Goal: Task Accomplishment & Management: Use online tool/utility

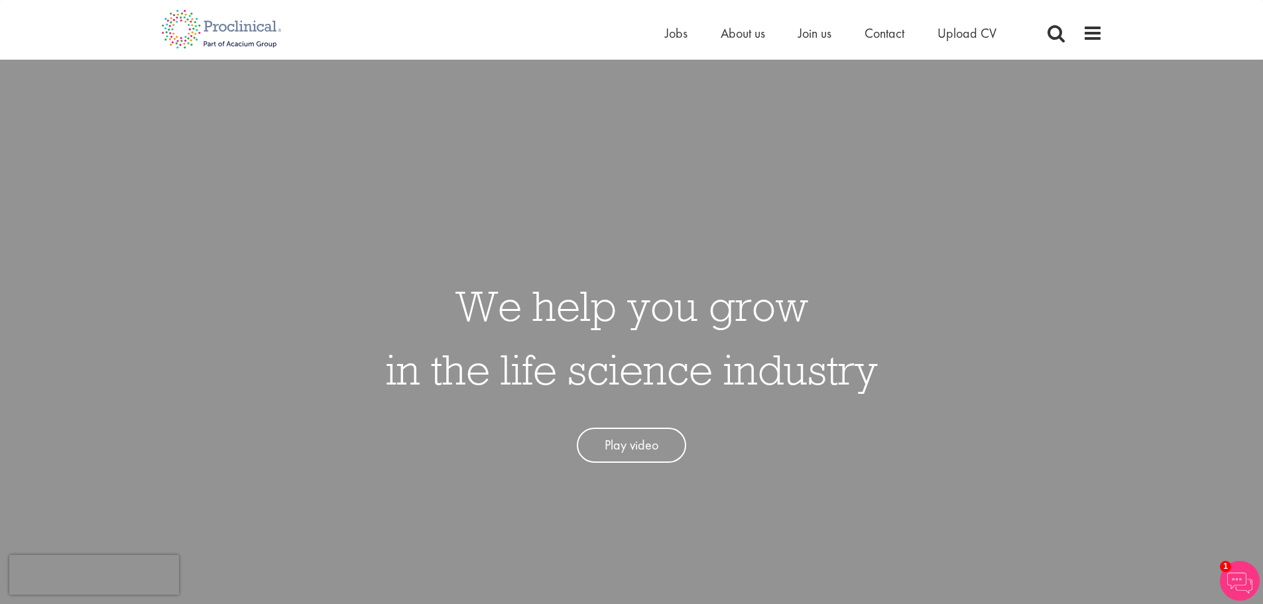
click at [637, 448] on link "Play video" at bounding box center [631, 445] width 109 height 35
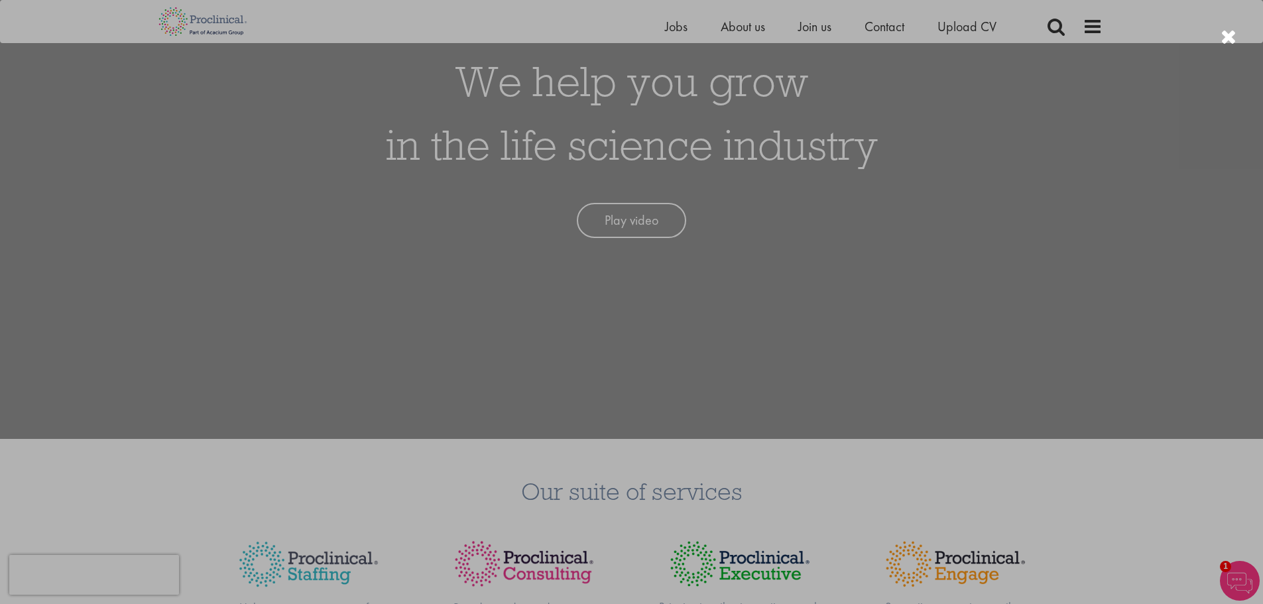
scroll to position [265, 0]
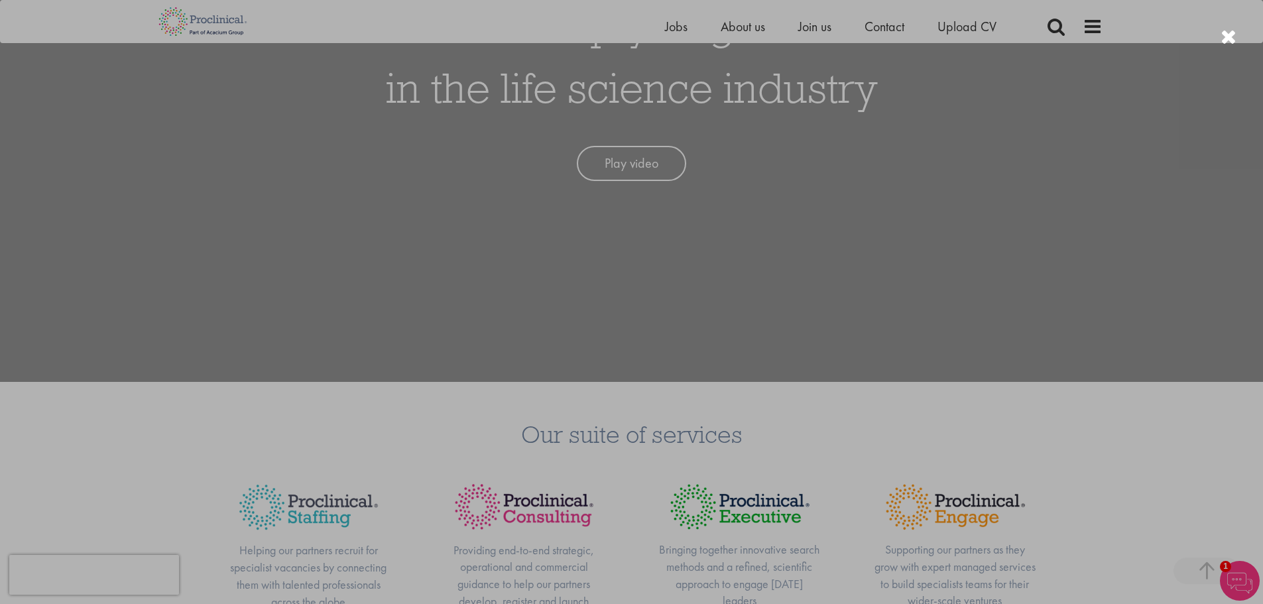
click at [259, 253] on div at bounding box center [631, 302] width 1263 height 604
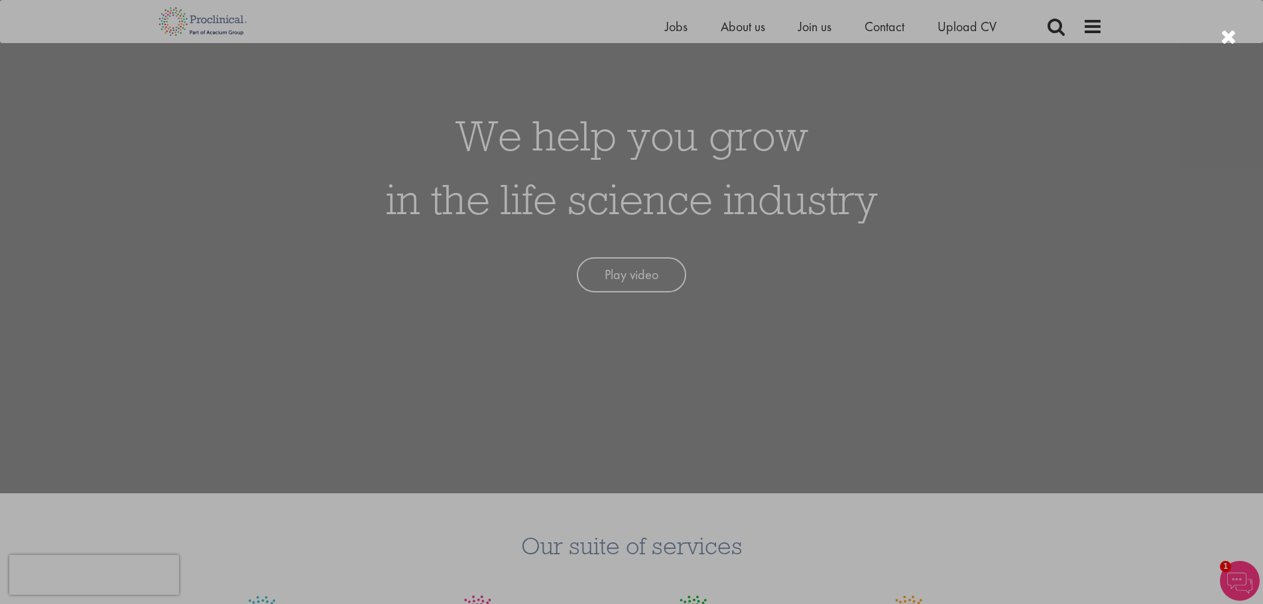
scroll to position [0, 0]
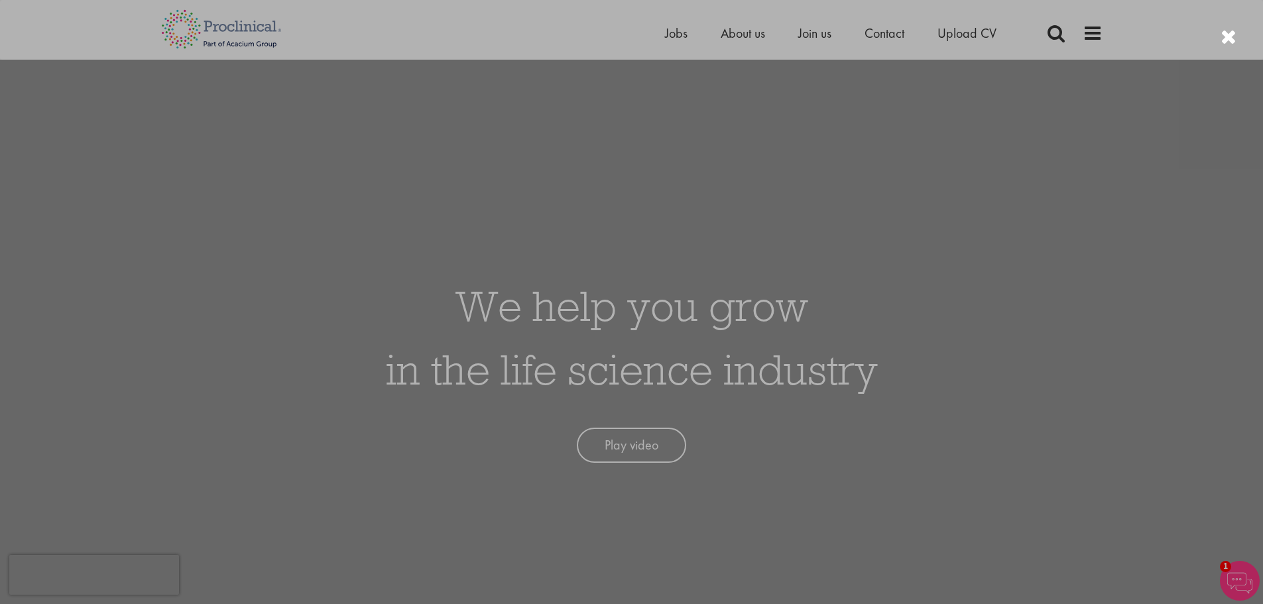
click at [680, 34] on div at bounding box center [631, 302] width 1263 height 604
click at [985, 154] on div at bounding box center [631, 302] width 1263 height 604
click at [1002, 310] on div at bounding box center [631, 302] width 1263 height 604
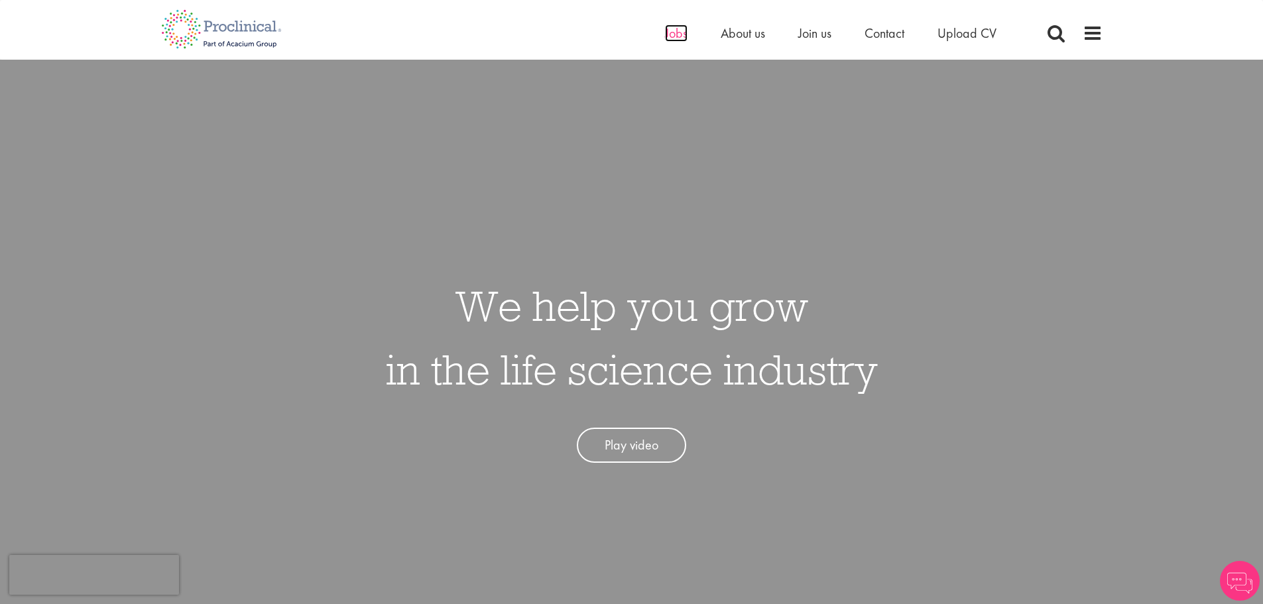
click at [670, 35] on span "Jobs" at bounding box center [676, 33] width 23 height 17
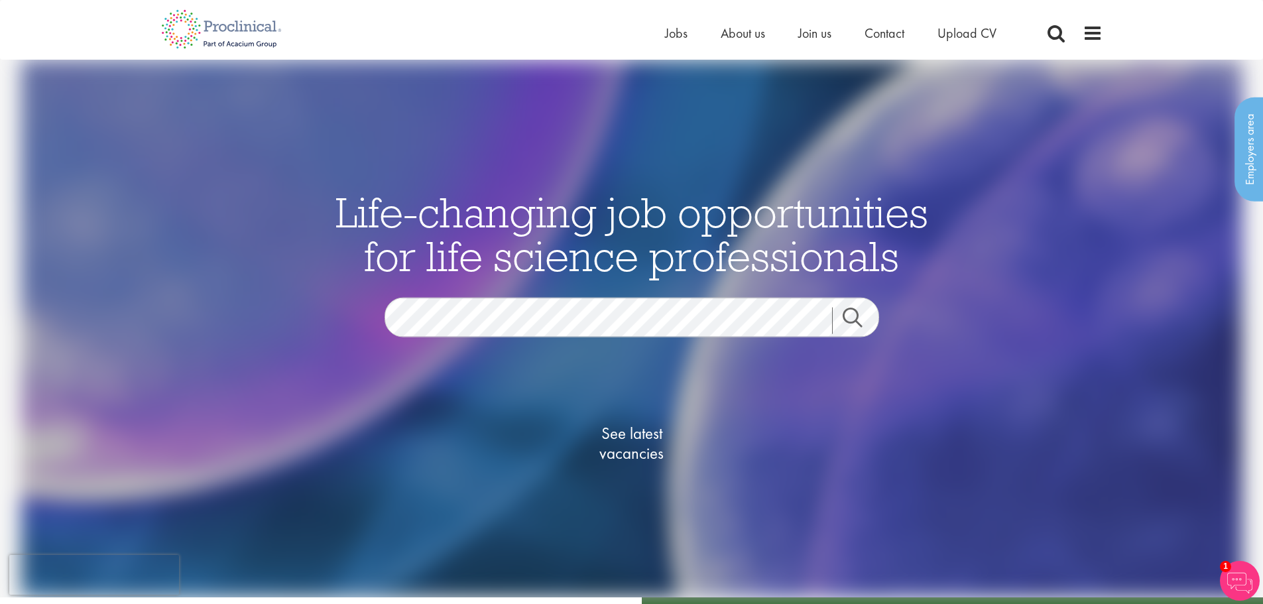
click at [853, 316] on link "Search" at bounding box center [860, 321] width 57 height 27
click at [367, 315] on section "Jobs Search" at bounding box center [631, 318] width 643 height 40
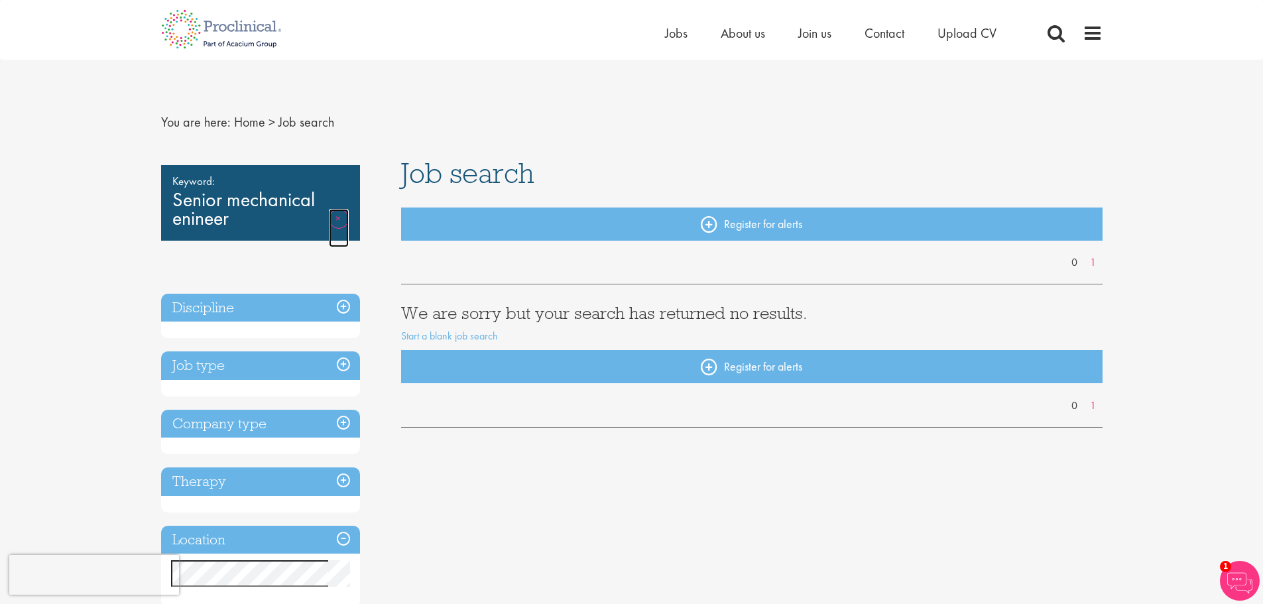
click at [335, 217] on link "Remove" at bounding box center [339, 228] width 20 height 38
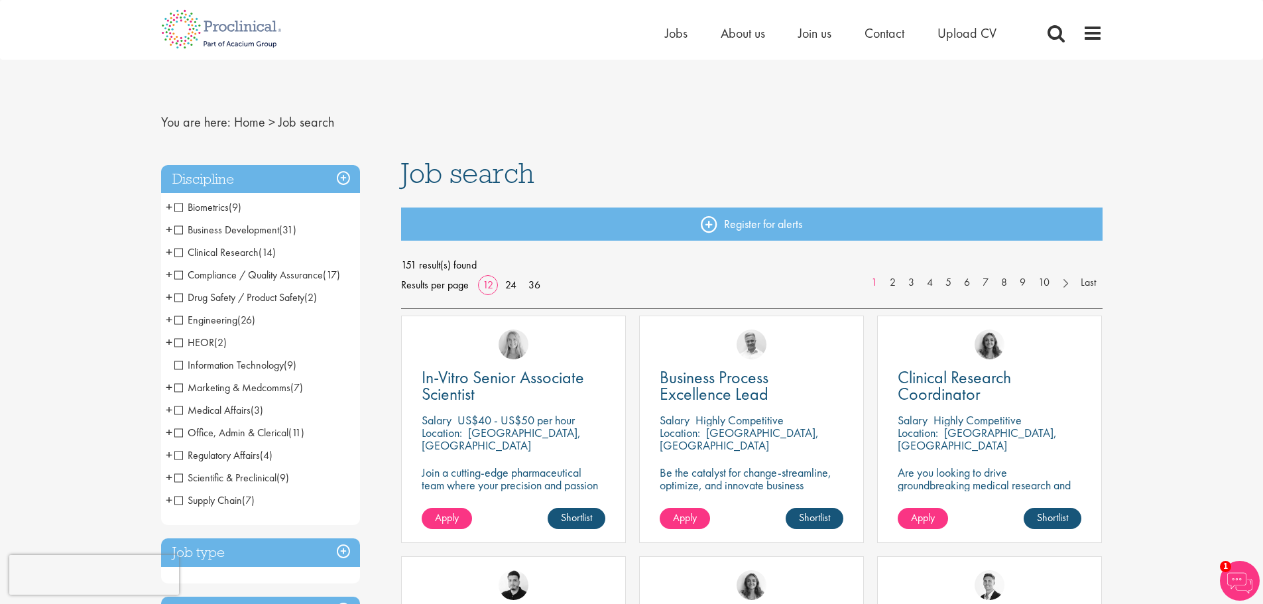
click at [178, 320] on span "Engineering" at bounding box center [205, 320] width 63 height 14
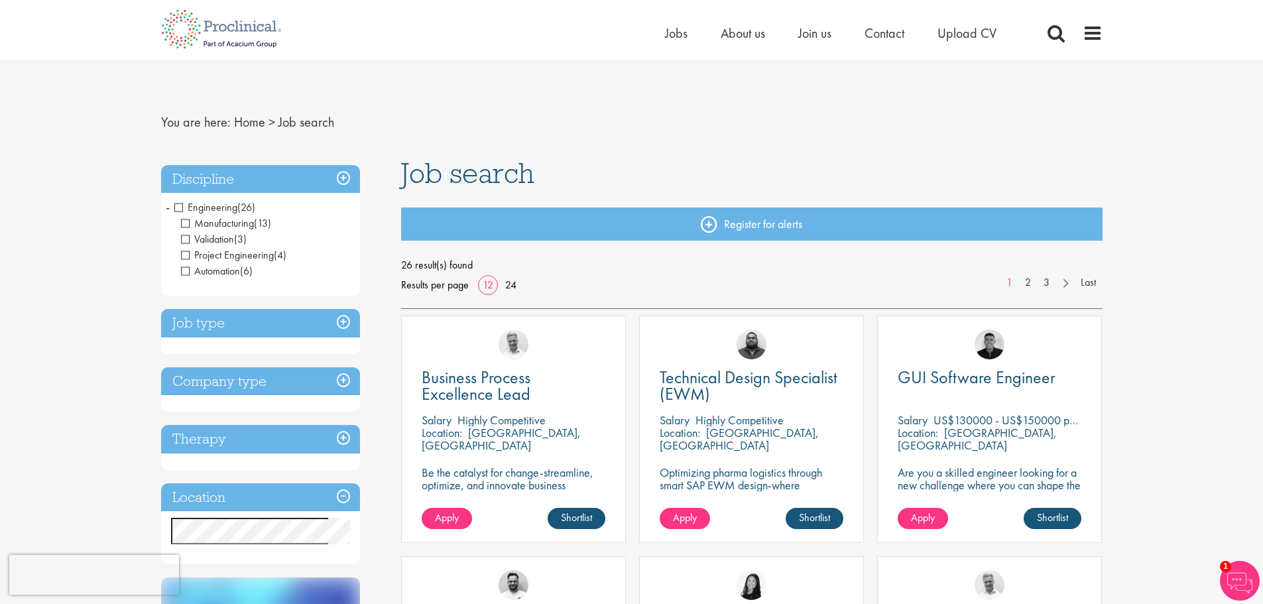
click at [344, 319] on h3 "Job type" at bounding box center [260, 323] width 199 height 29
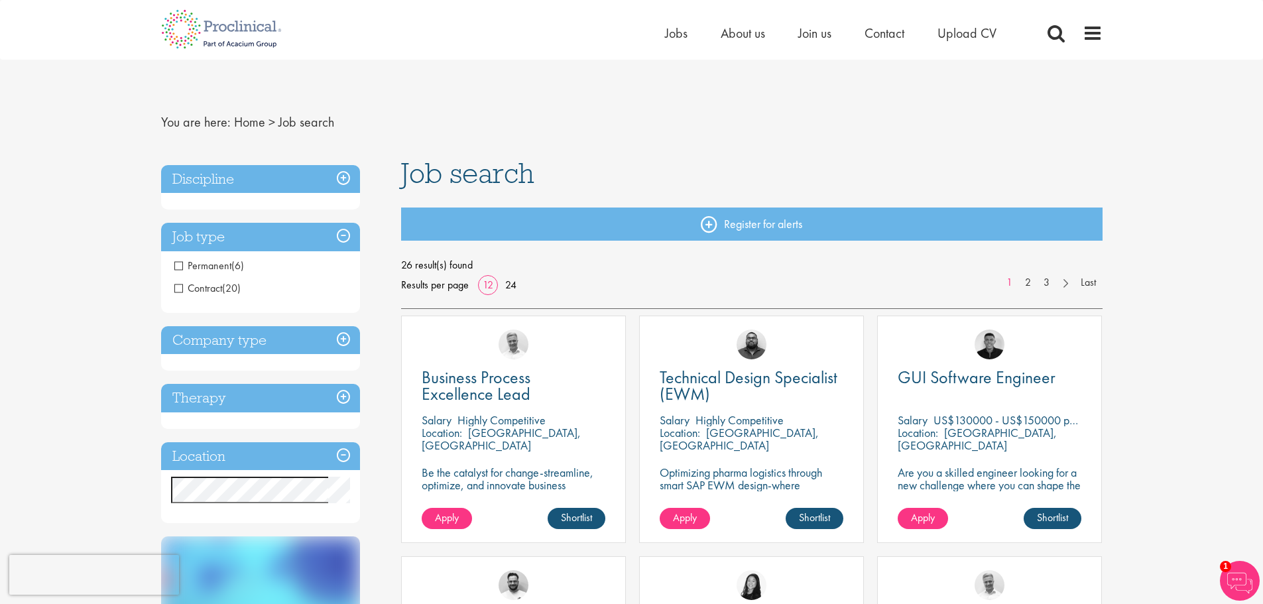
click at [178, 265] on span "Permanent" at bounding box center [202, 266] width 57 height 14
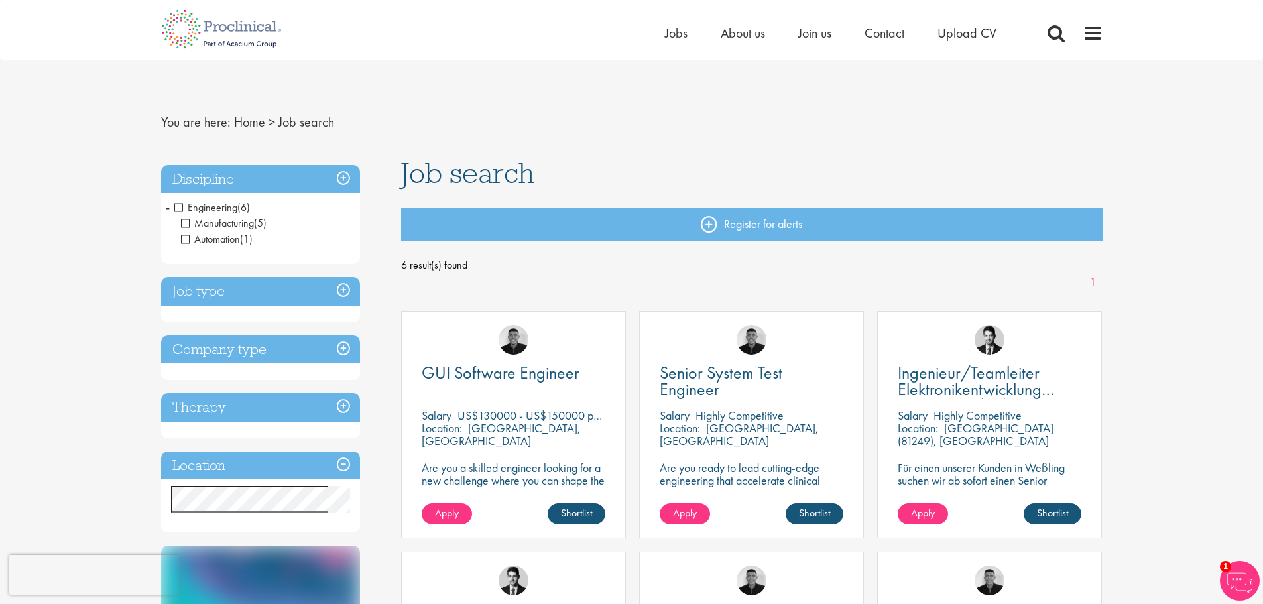
click at [342, 289] on h3 "Job type" at bounding box center [260, 291] width 199 height 29
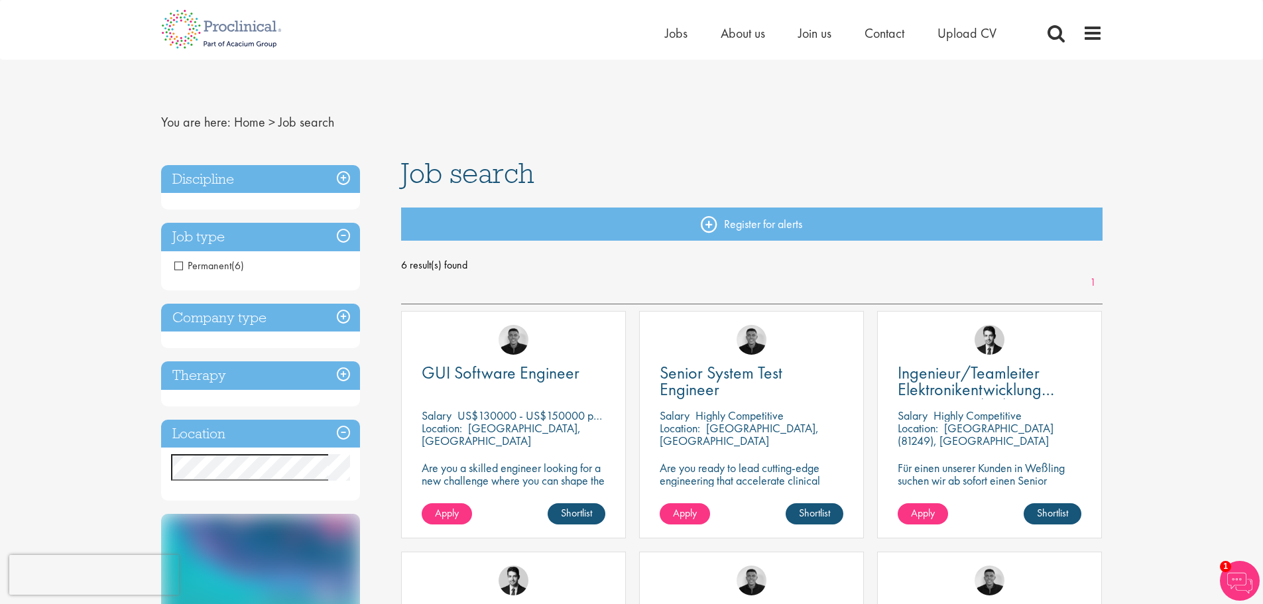
click at [341, 315] on h3 "Company type" at bounding box center [260, 318] width 199 height 29
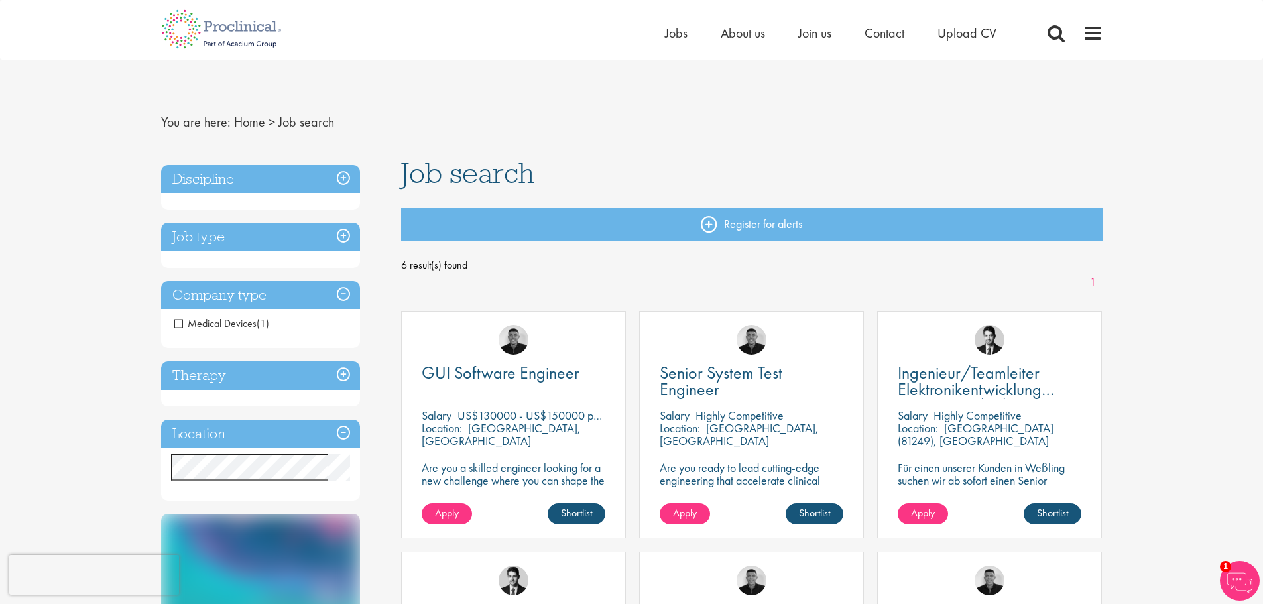
click at [179, 324] on span "Medical Devices" at bounding box center [215, 323] width 82 height 14
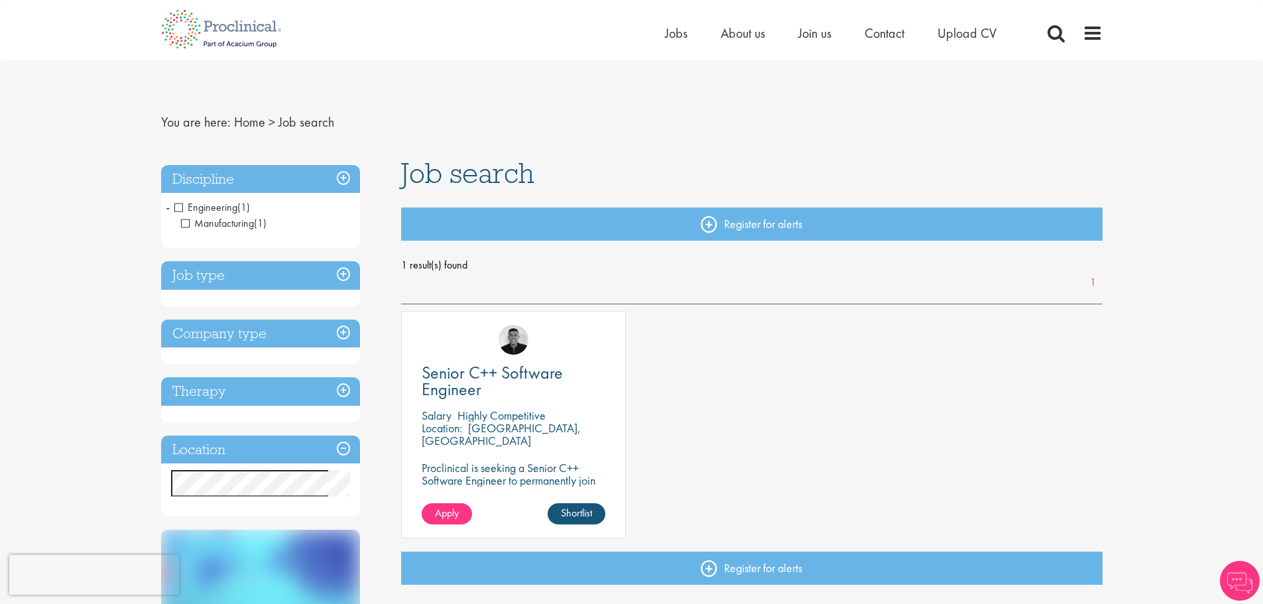
click at [346, 274] on h3 "Job type" at bounding box center [260, 275] width 199 height 29
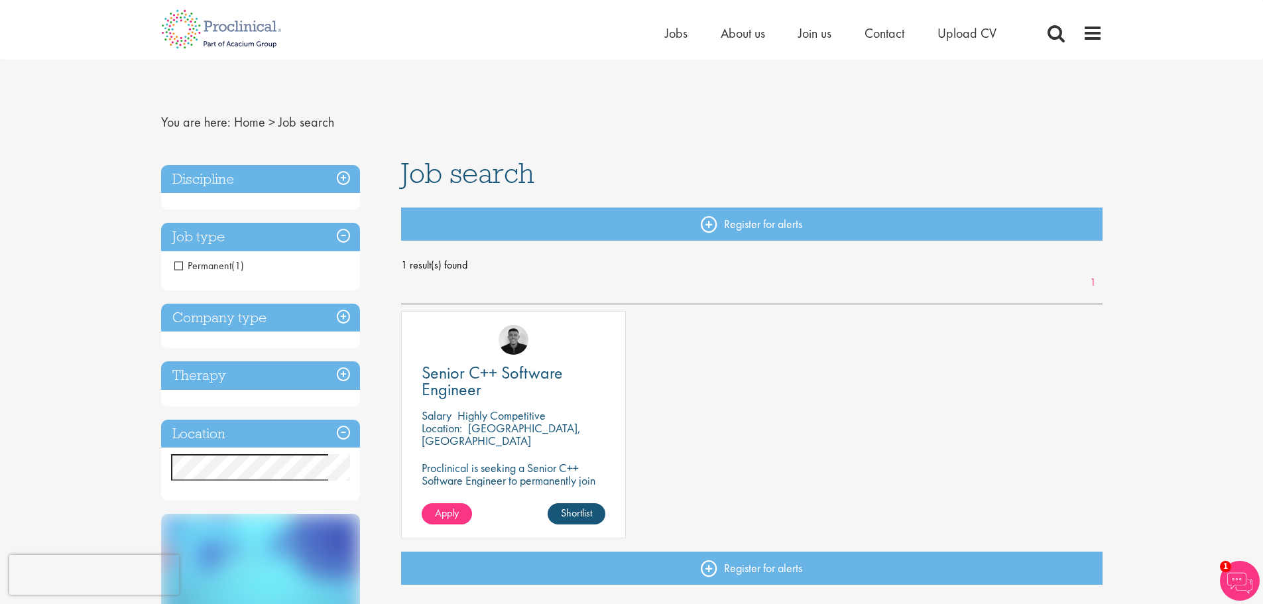
click at [180, 263] on span "Permanent" at bounding box center [202, 266] width 57 height 14
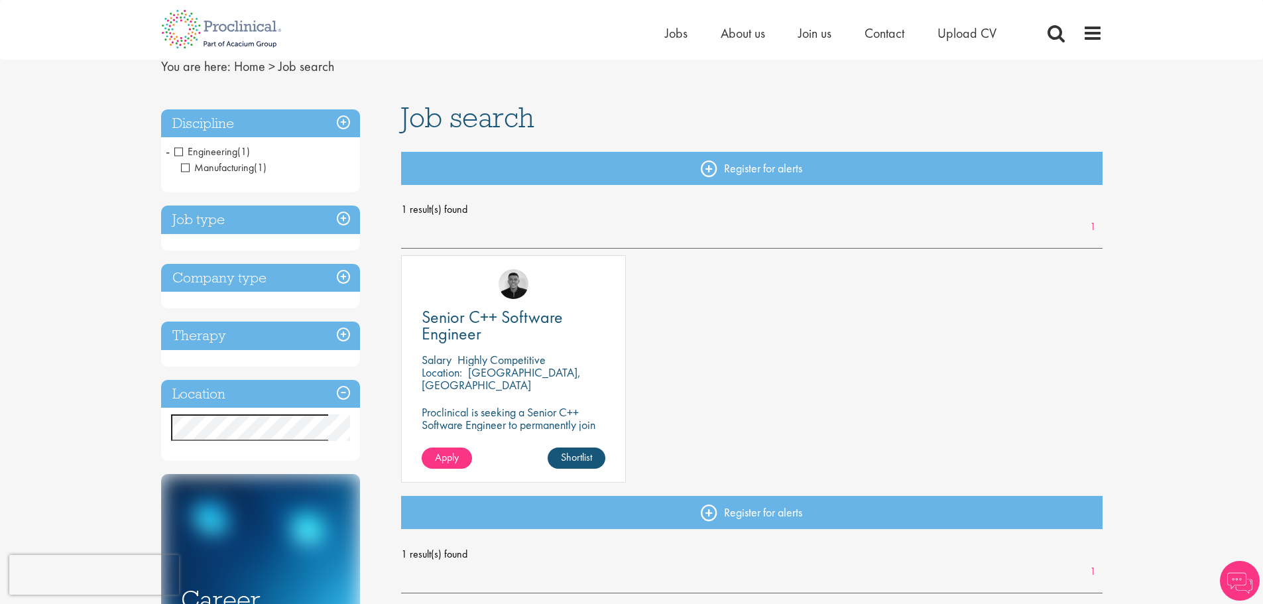
scroll to position [133, 0]
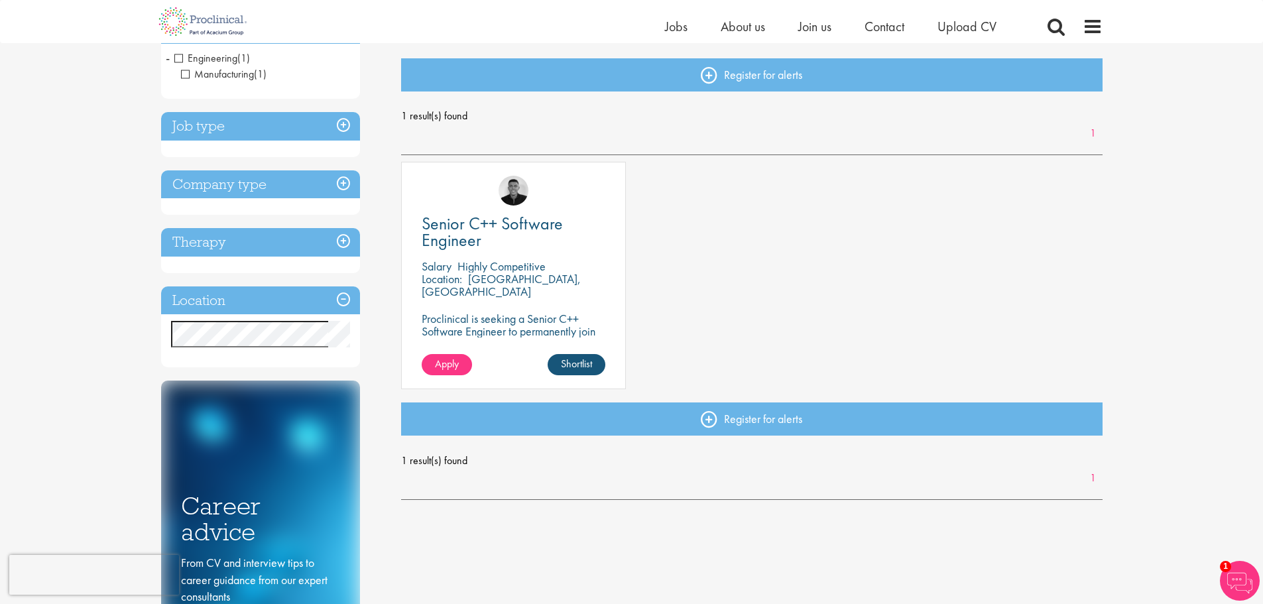
click at [341, 301] on h3 "Location" at bounding box center [260, 300] width 199 height 29
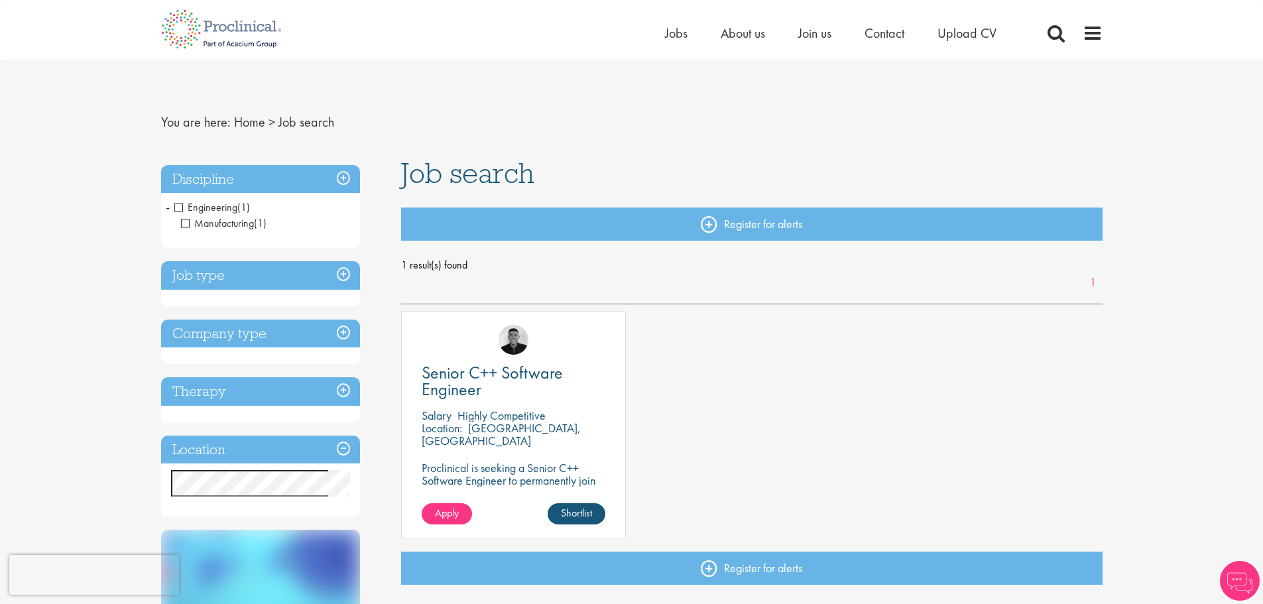
click at [345, 333] on h3 "Company type" at bounding box center [260, 334] width 199 height 29
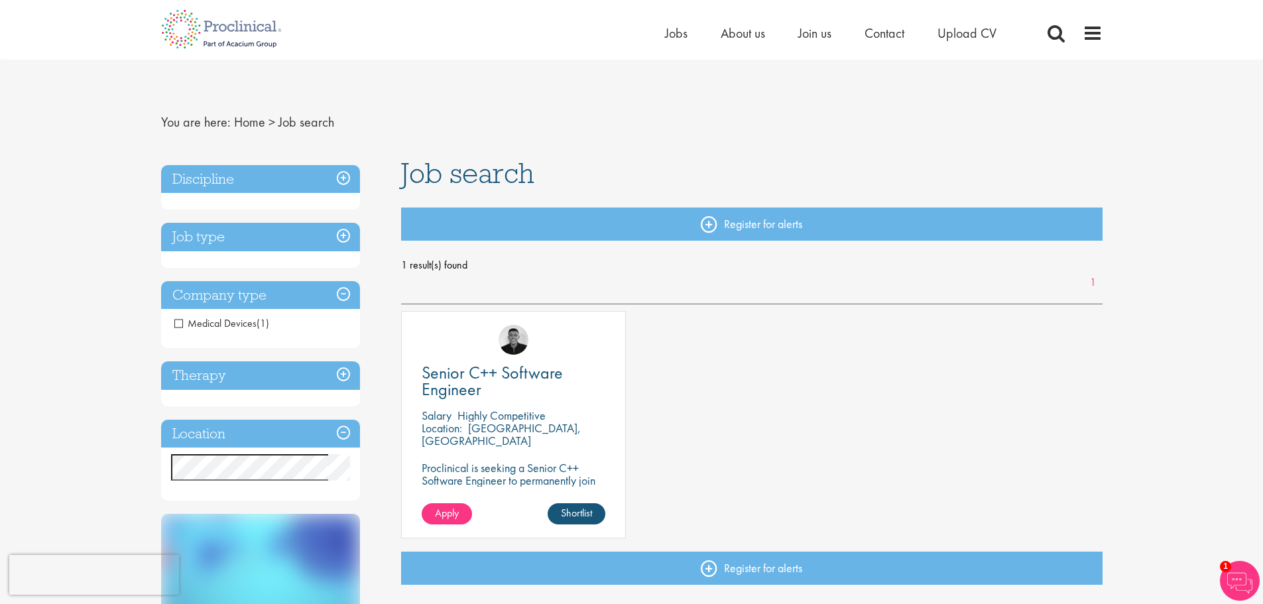
click at [179, 324] on span "Medical Devices" at bounding box center [215, 323] width 82 height 14
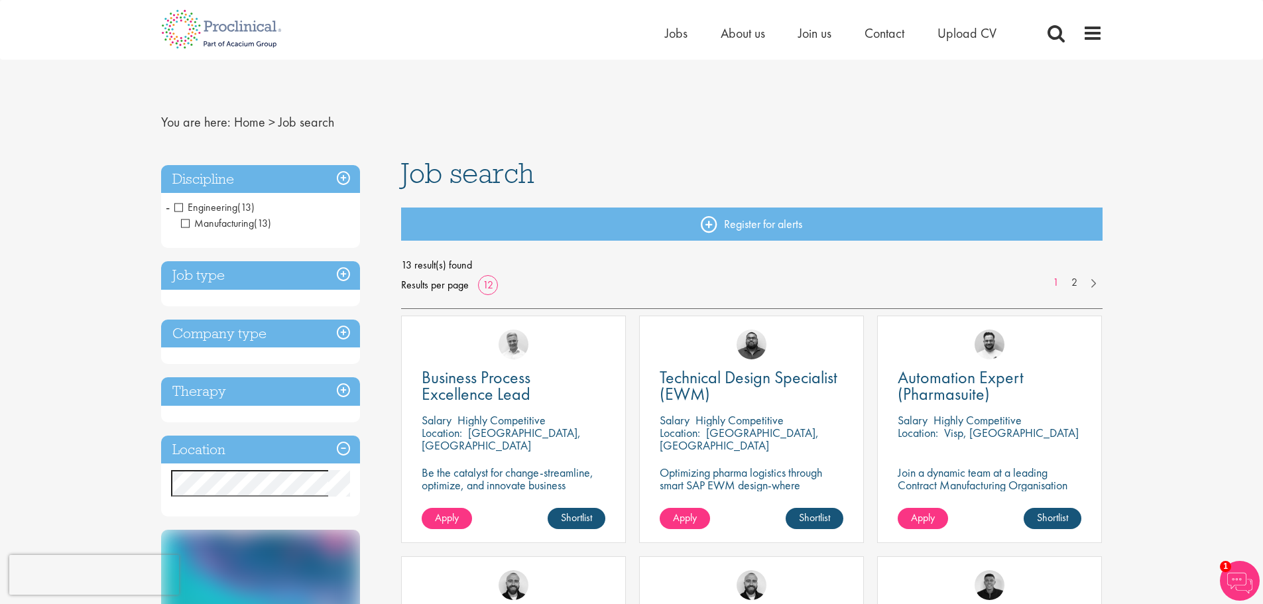
click at [185, 222] on span "Manufacturing" at bounding box center [217, 223] width 73 height 14
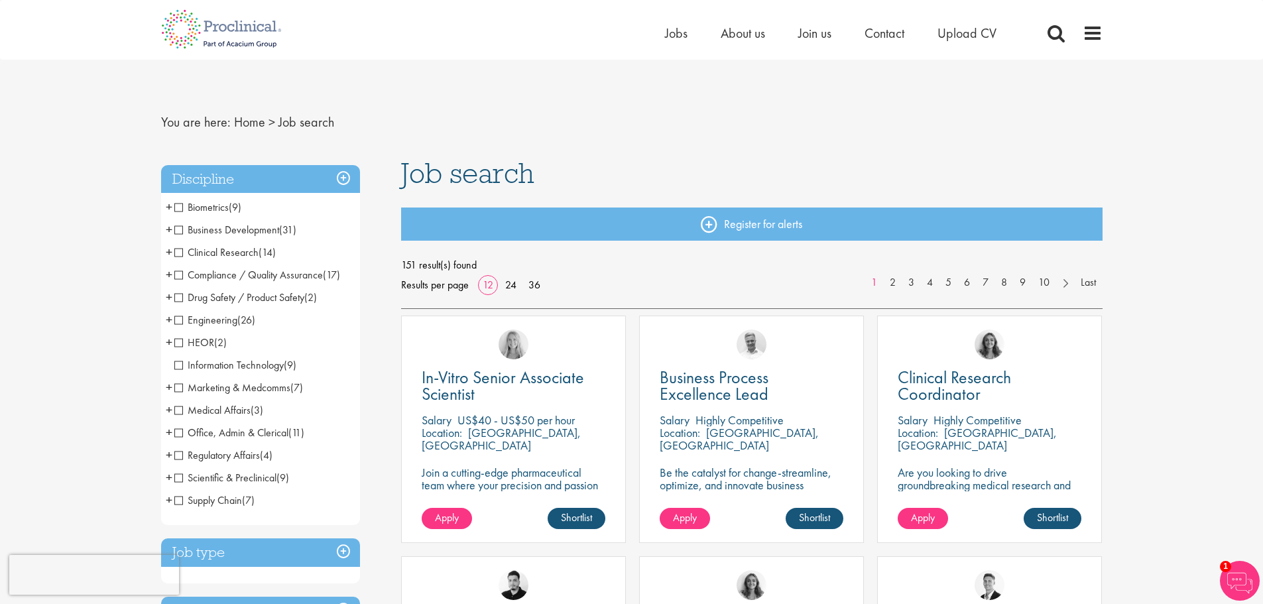
click at [178, 317] on span "Engineering" at bounding box center [205, 320] width 63 height 14
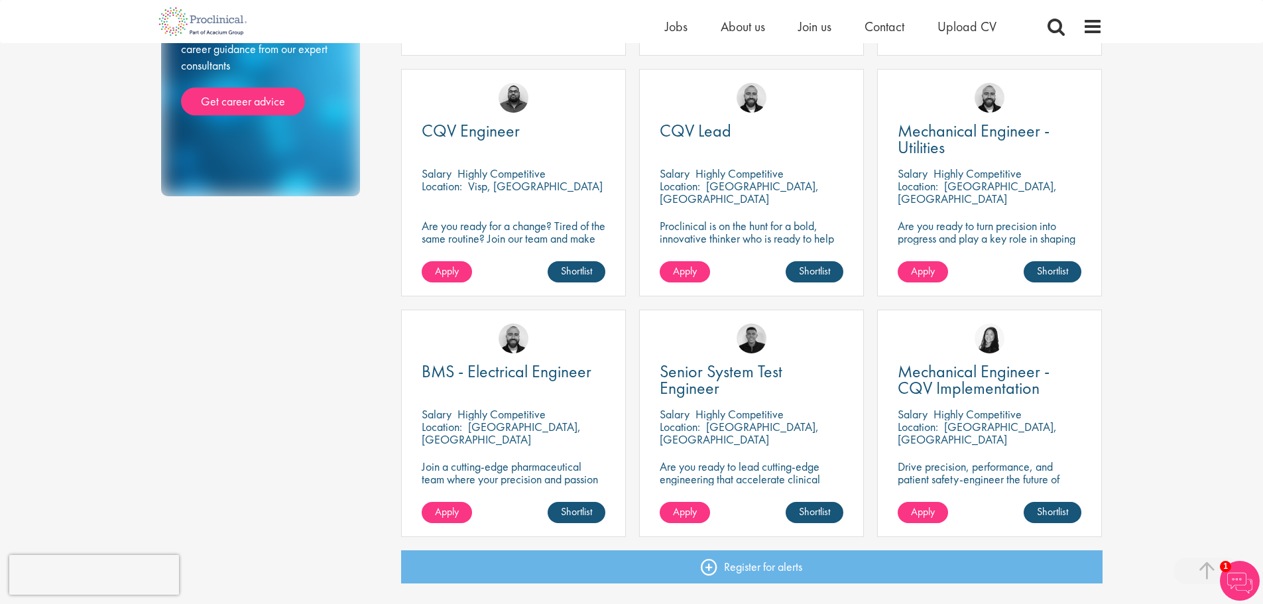
scroll to position [729, 0]
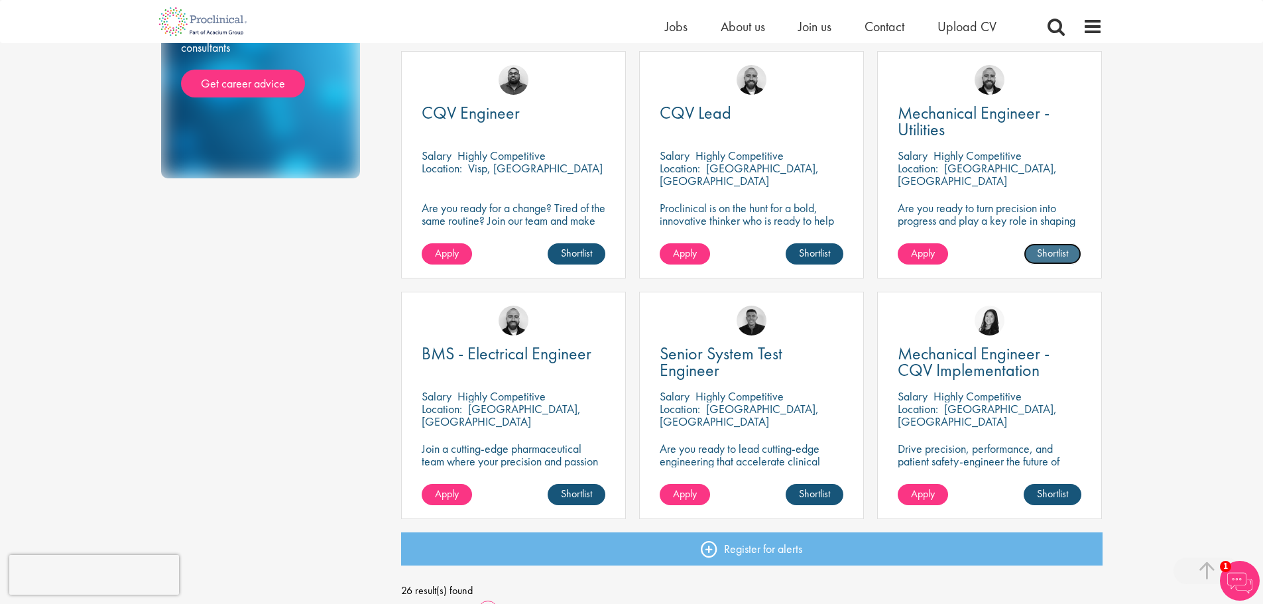
click at [1058, 251] on link "Shortlist" at bounding box center [1053, 253] width 58 height 21
click at [977, 117] on span "Mechanical Engineer - Utilities" at bounding box center [974, 120] width 152 height 39
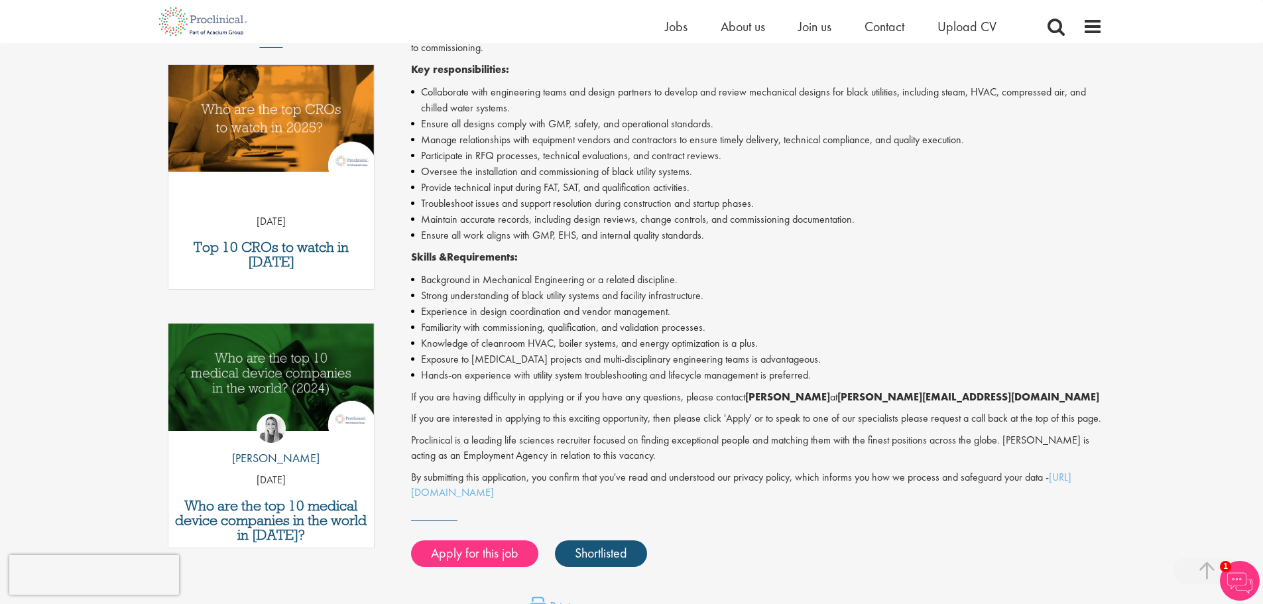
scroll to position [464, 0]
